Goal: Information Seeking & Learning: Learn about a topic

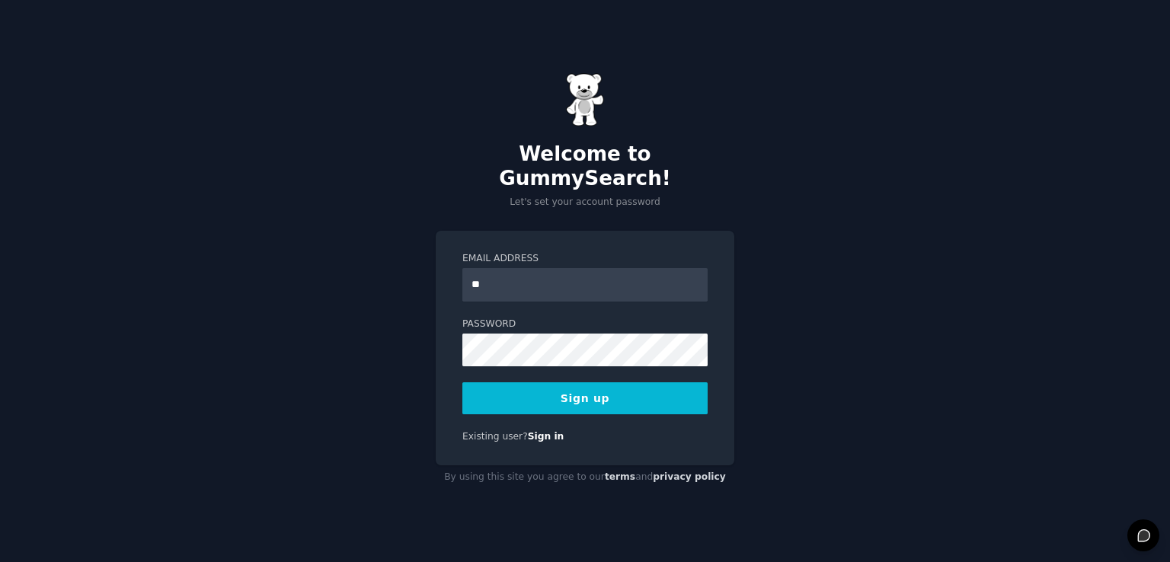
click at [491, 390] on button "Sign up" at bounding box center [584, 398] width 245 height 32
click at [512, 270] on input "**" at bounding box center [584, 285] width 245 height 34
type input "**********"
click at [541, 384] on button "Sign up" at bounding box center [584, 398] width 245 height 32
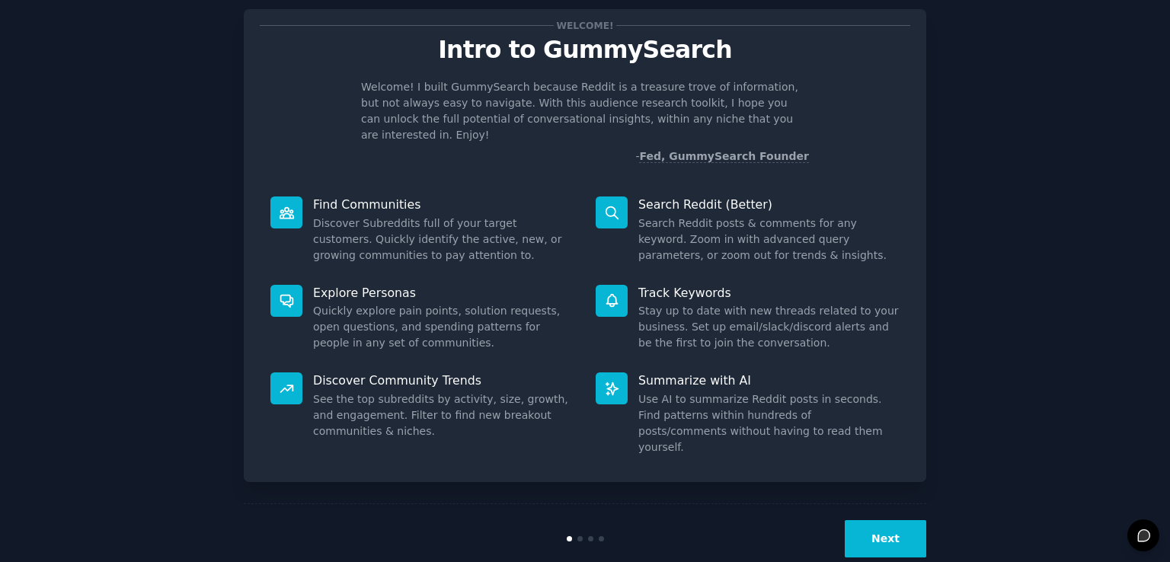
scroll to position [34, 0]
click at [870, 520] on button "Next" at bounding box center [884, 538] width 81 height 37
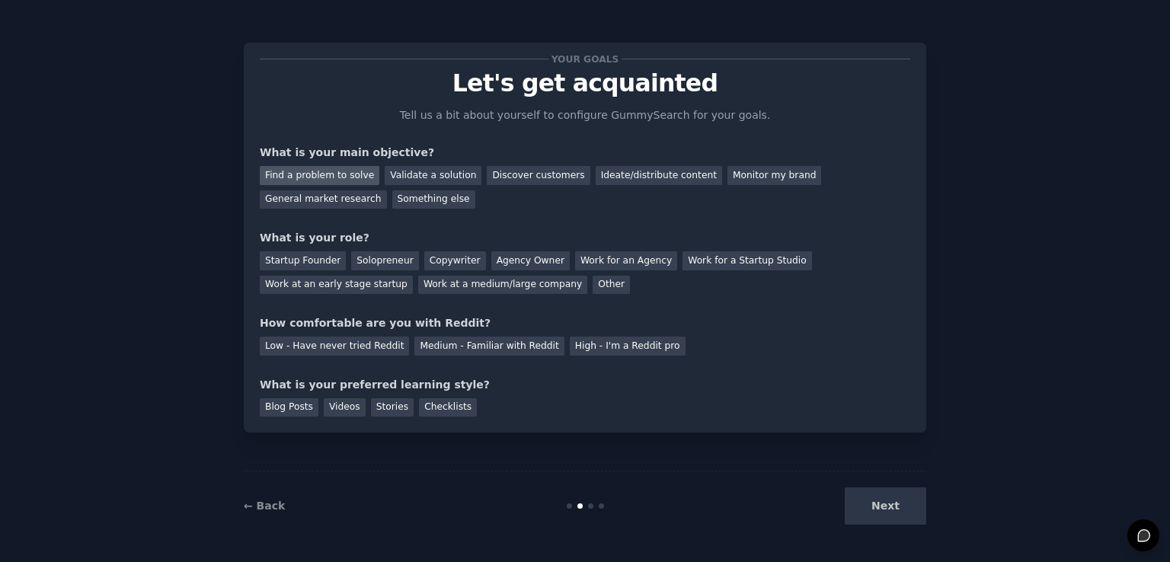
click at [342, 177] on div "Find a problem to solve" at bounding box center [320, 175] width 120 height 19
click at [356, 263] on div "Solopreneur" at bounding box center [384, 260] width 67 height 19
click at [313, 260] on div "Startup Founder" at bounding box center [303, 260] width 86 height 19
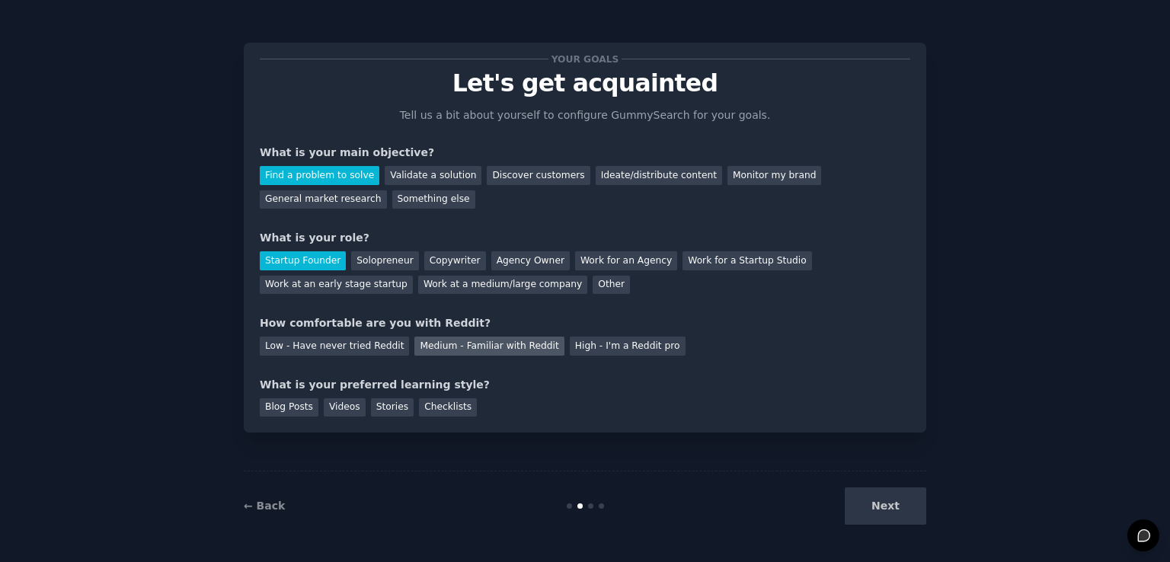
click at [444, 343] on div "Medium - Familiar with Reddit" at bounding box center [488, 346] width 149 height 19
click at [294, 409] on div "Blog Posts" at bounding box center [289, 407] width 59 height 19
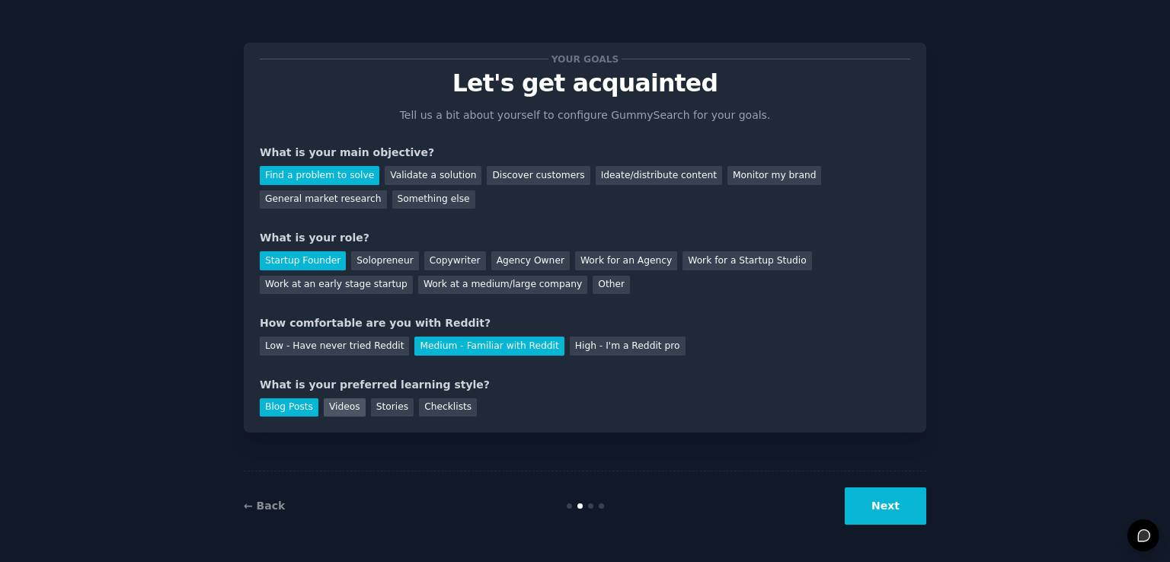
click at [324, 409] on div "Videos" at bounding box center [345, 407] width 42 height 19
click at [874, 506] on button "Next" at bounding box center [884, 505] width 81 height 37
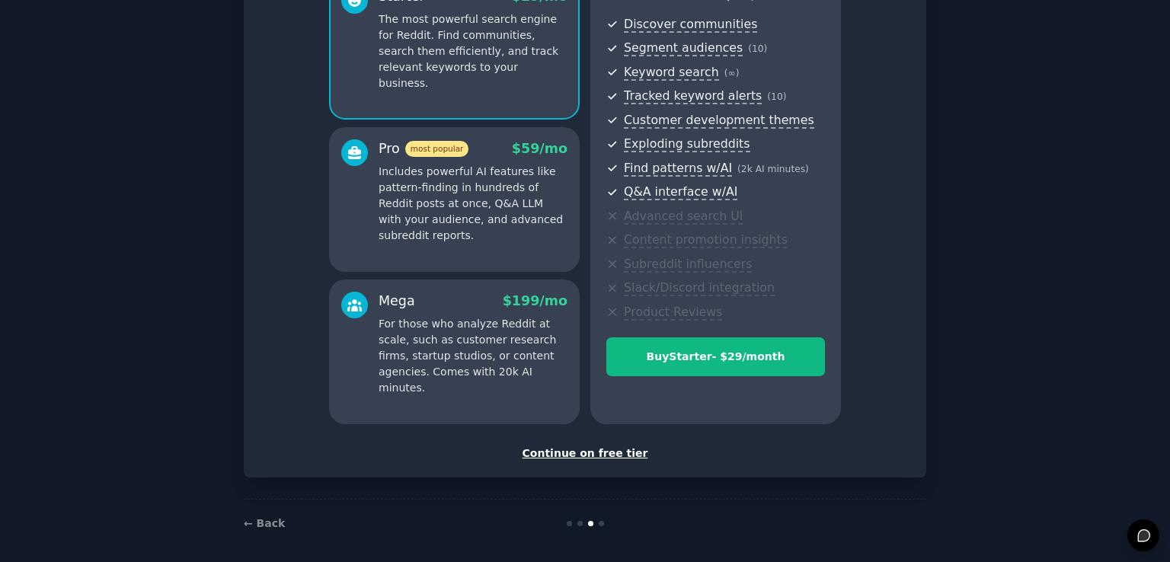
scroll to position [168, 0]
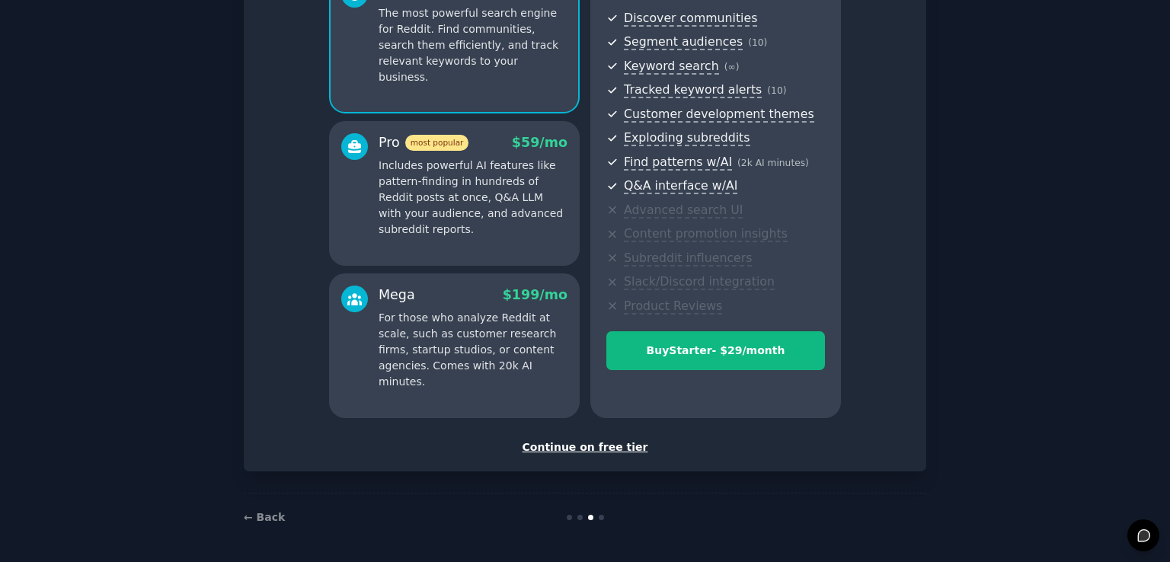
click at [601, 449] on div "Continue on free tier" at bounding box center [585, 447] width 650 height 16
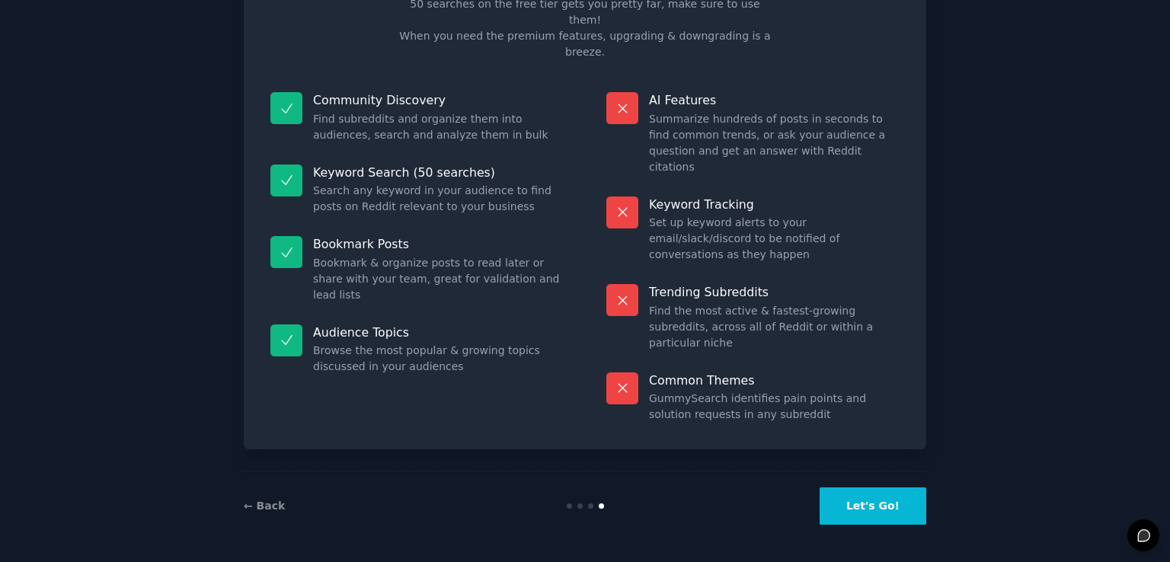
scroll to position [30, 0]
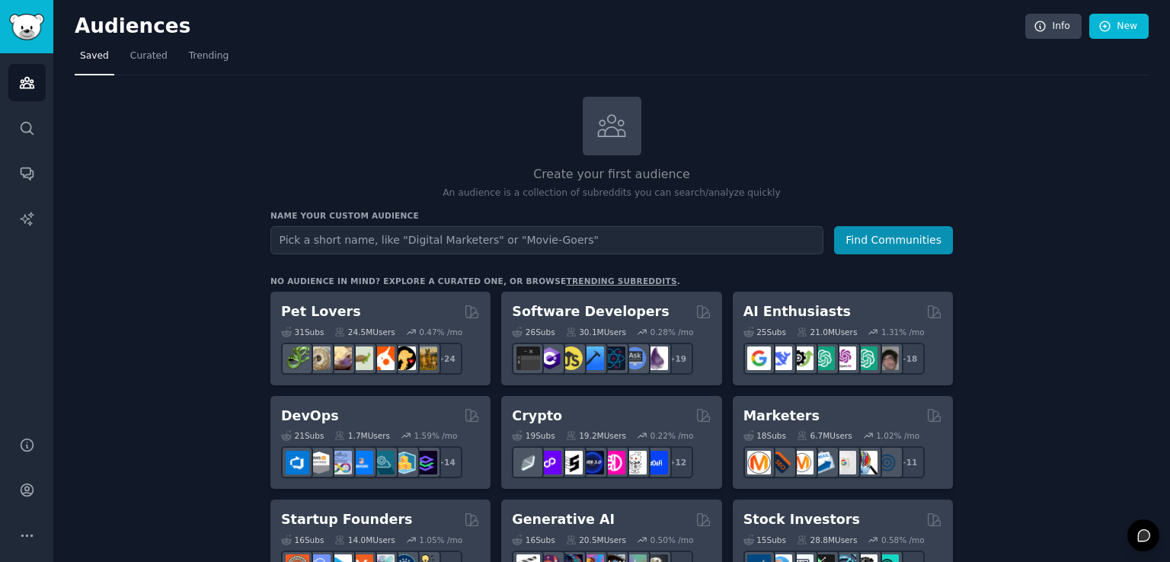
scroll to position [170, 0]
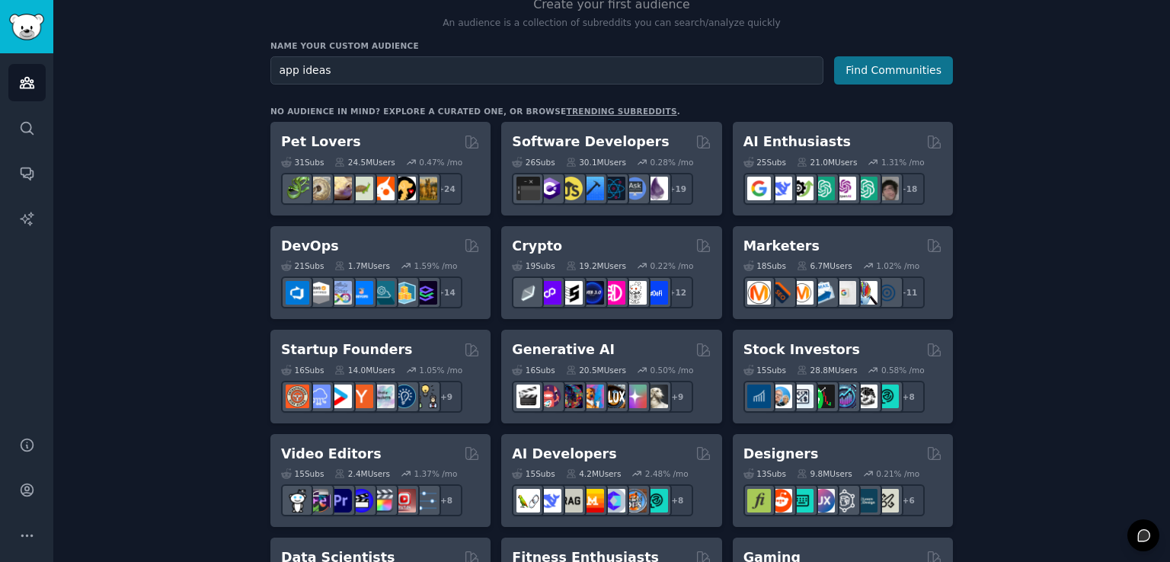
type input "app ideas"
click at [895, 72] on button "Find Communities" at bounding box center [893, 70] width 119 height 28
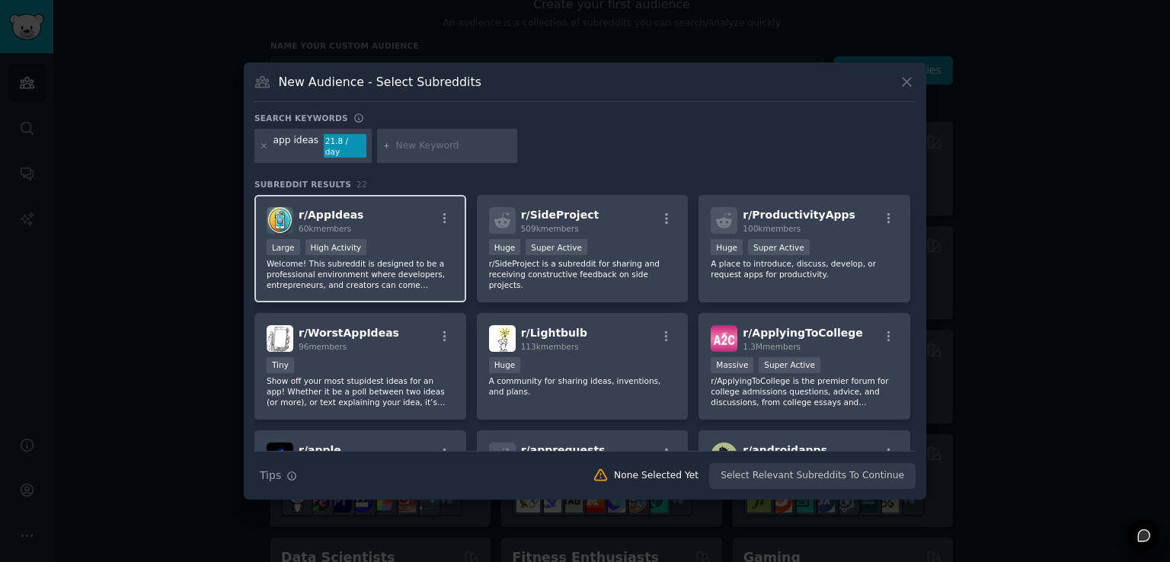
click at [400, 226] on div "r/ AppIdeas 60k members" at bounding box center [359, 220] width 187 height 27
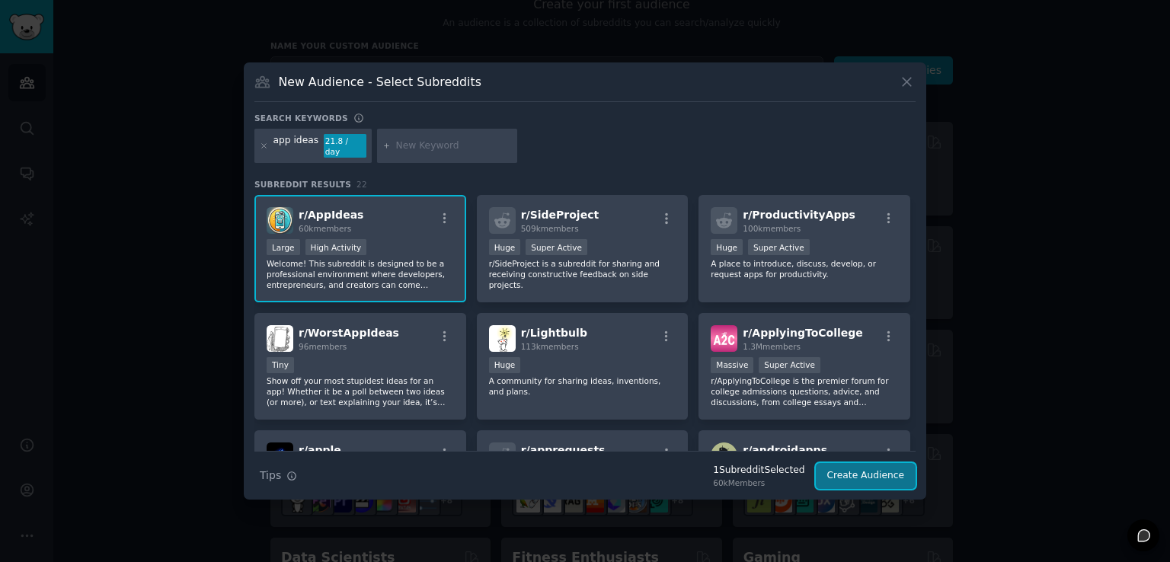
click at [858, 463] on button "Create Audience" at bounding box center [865, 476] width 101 height 26
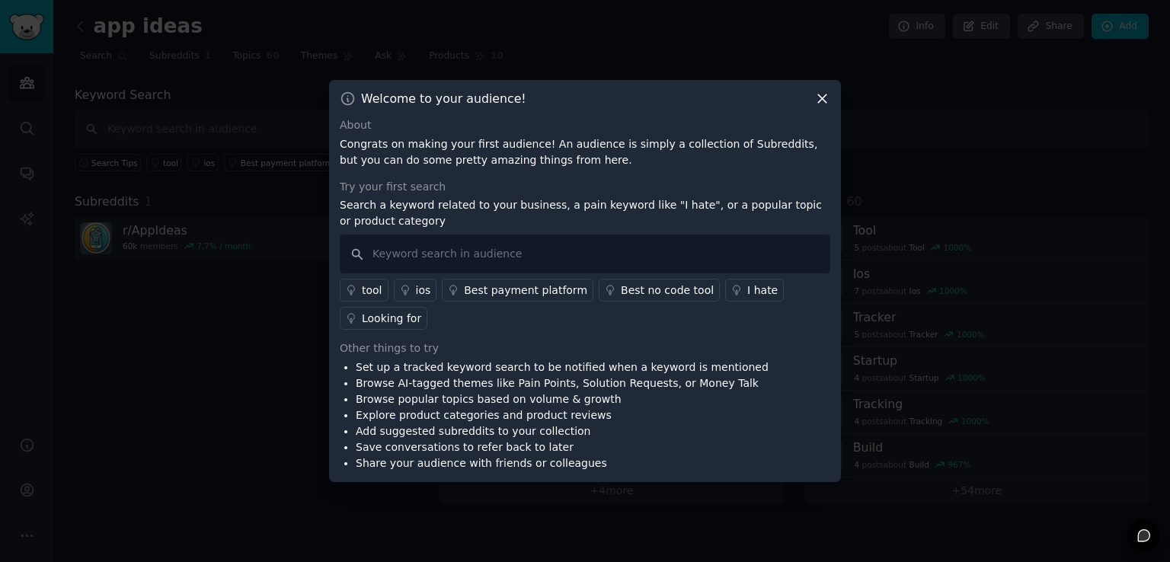
click at [814, 91] on icon at bounding box center [822, 99] width 16 height 16
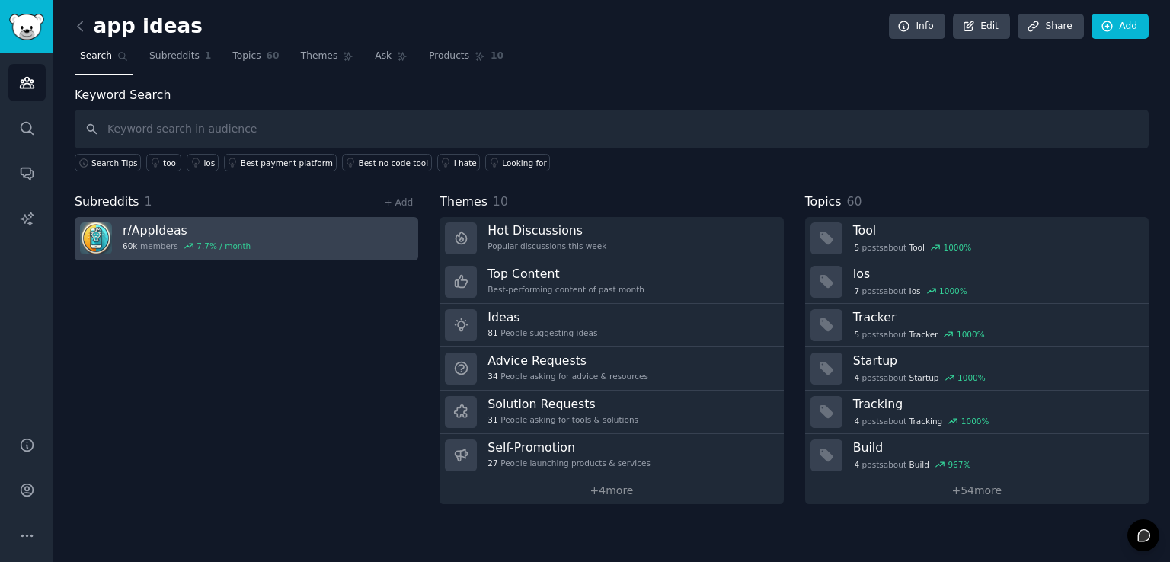
click at [322, 231] on link "r/ AppIdeas 60k members 7.7 % / month" at bounding box center [246, 238] width 343 height 43
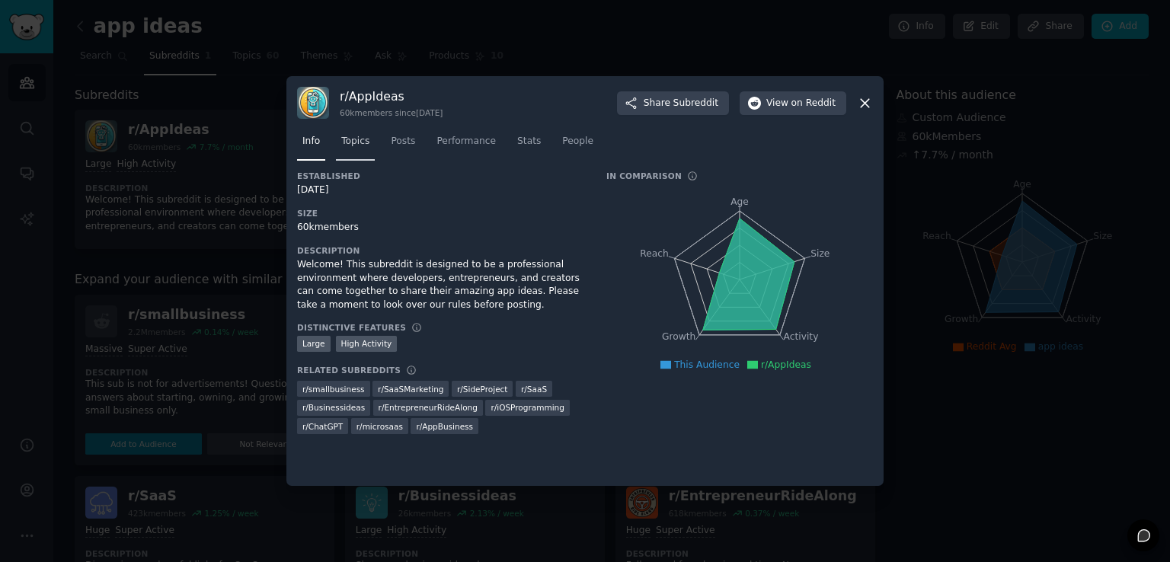
click at [347, 147] on span "Topics" at bounding box center [355, 142] width 28 height 14
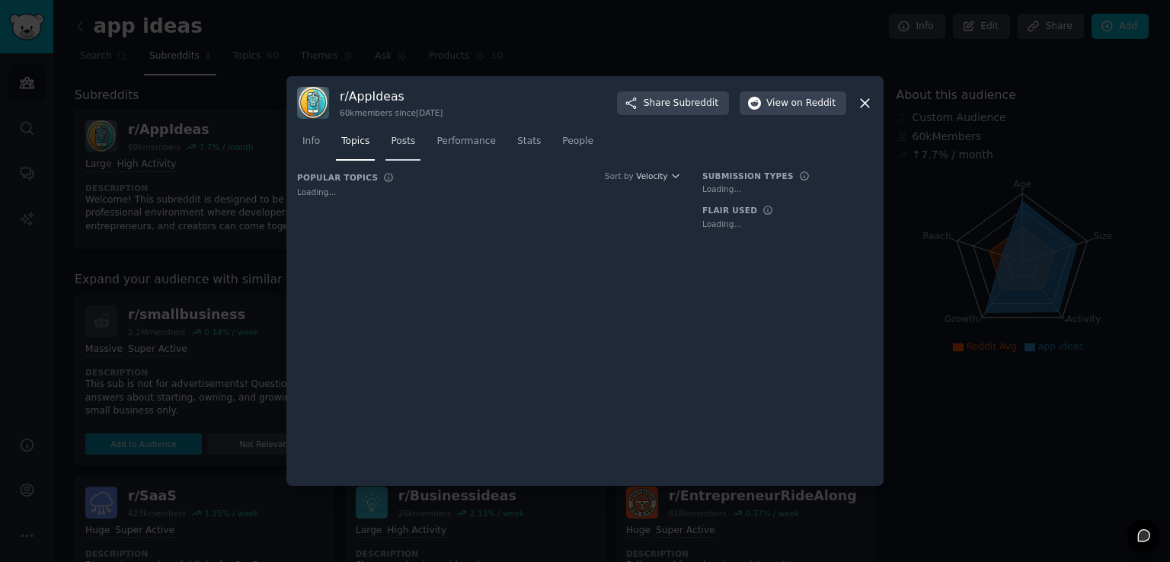
click at [391, 147] on span "Posts" at bounding box center [403, 142] width 24 height 14
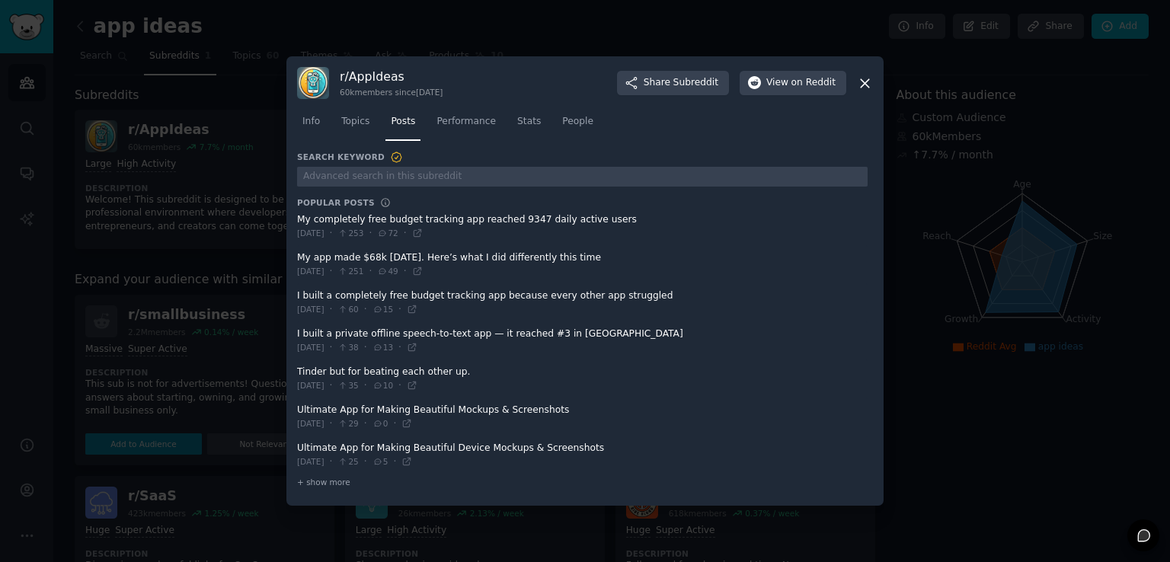
click at [863, 86] on icon at bounding box center [865, 83] width 16 height 16
